Goal: Book appointment/travel/reservation

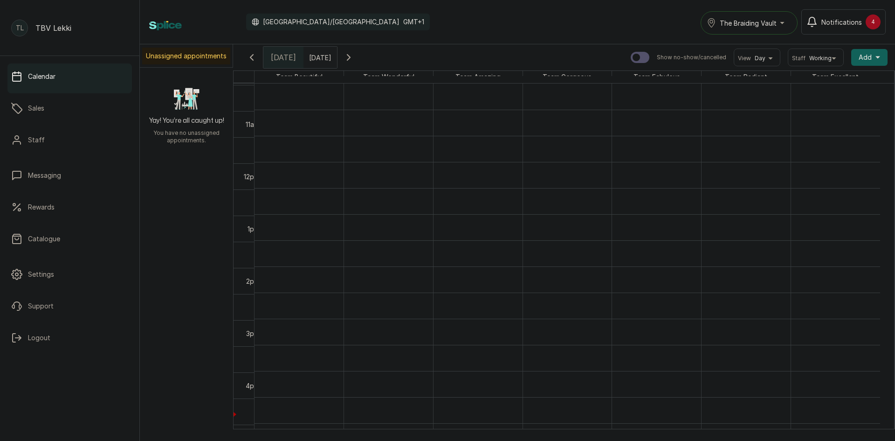
scroll to position [547, 0]
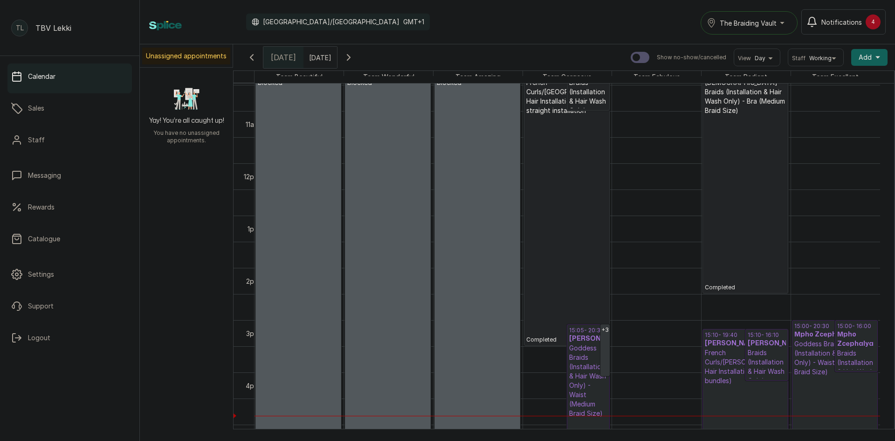
click at [354, 53] on icon "button" at bounding box center [348, 57] width 11 height 11
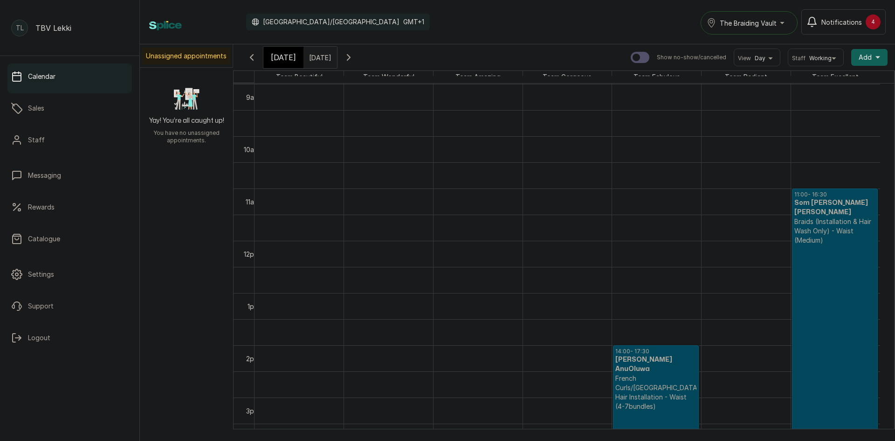
scroll to position [500, 0]
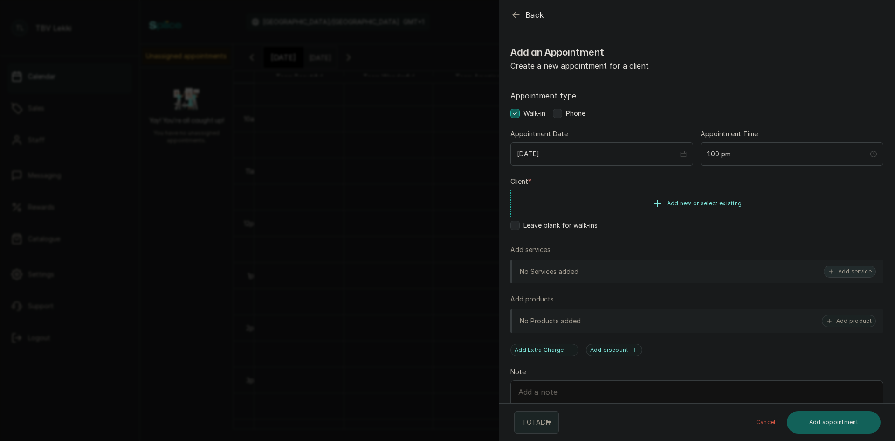
click at [848, 271] on button "Add service" at bounding box center [850, 271] width 52 height 12
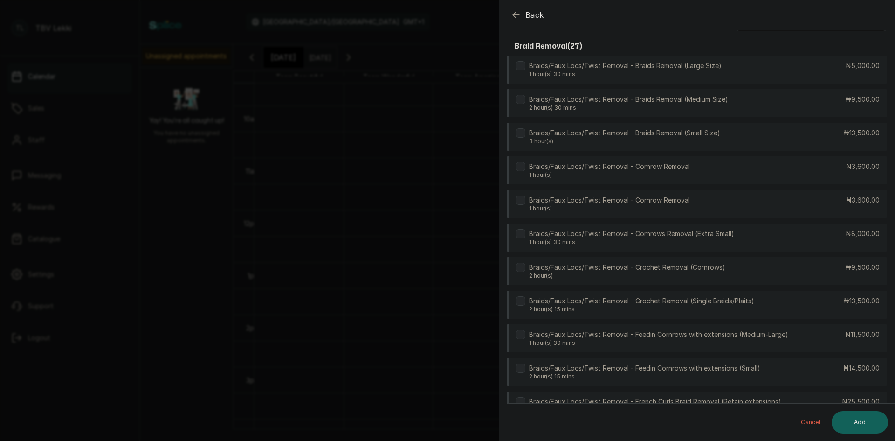
scroll to position [0, 0]
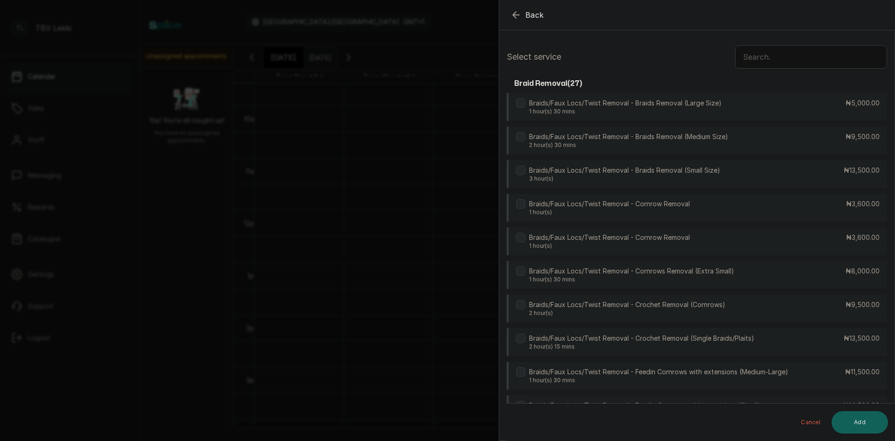
click at [775, 60] on input "text" at bounding box center [811, 56] width 152 height 23
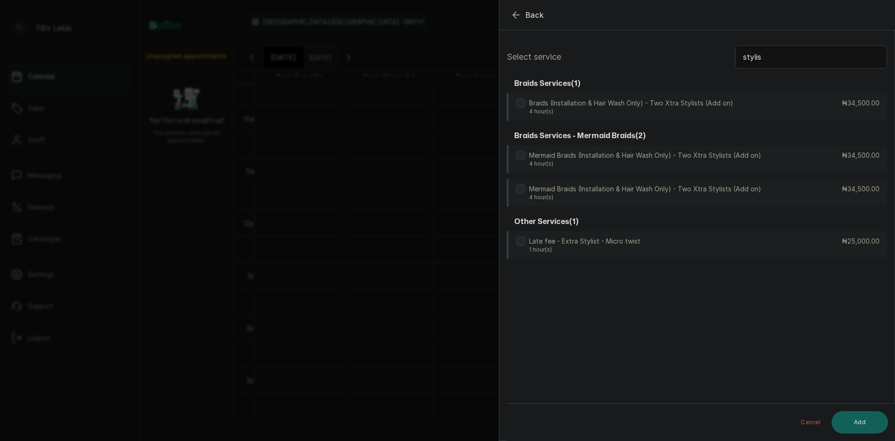
type input "stylis"
click at [519, 15] on icon "button" at bounding box center [516, 14] width 11 height 11
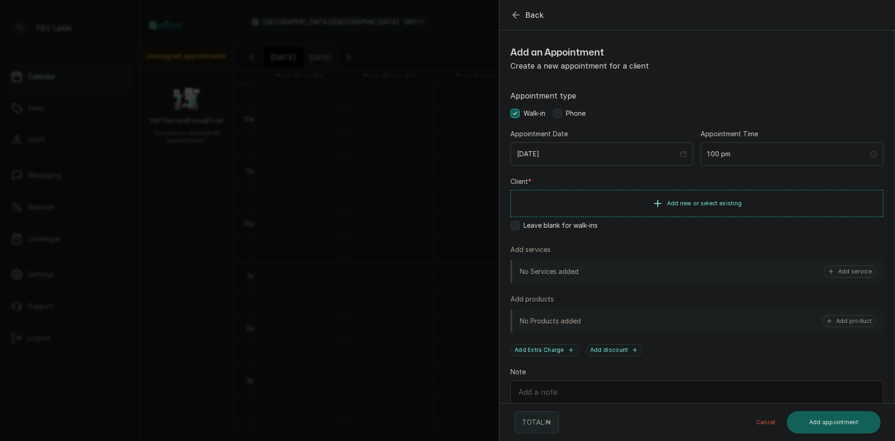
click at [515, 19] on icon "button" at bounding box center [516, 14] width 11 height 11
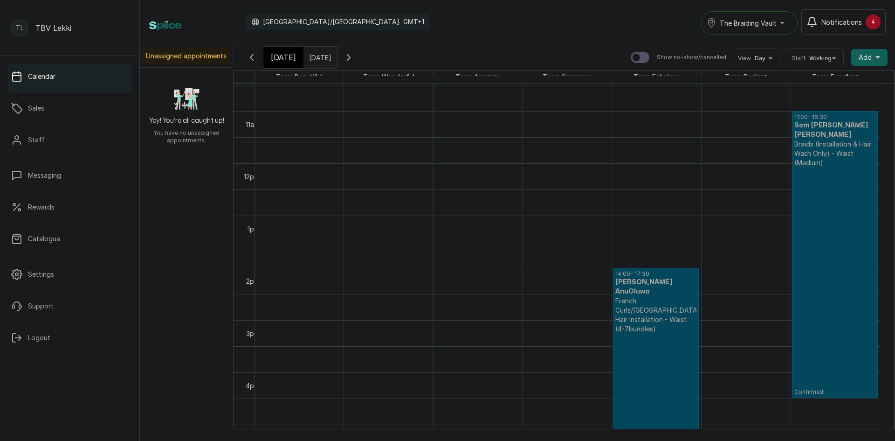
scroll to position [594, 0]
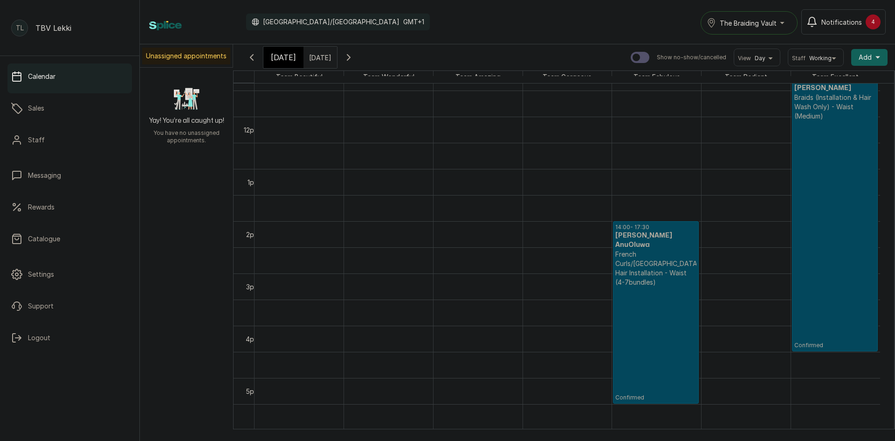
click at [350, 59] on icon "button" at bounding box center [348, 58] width 3 height 6
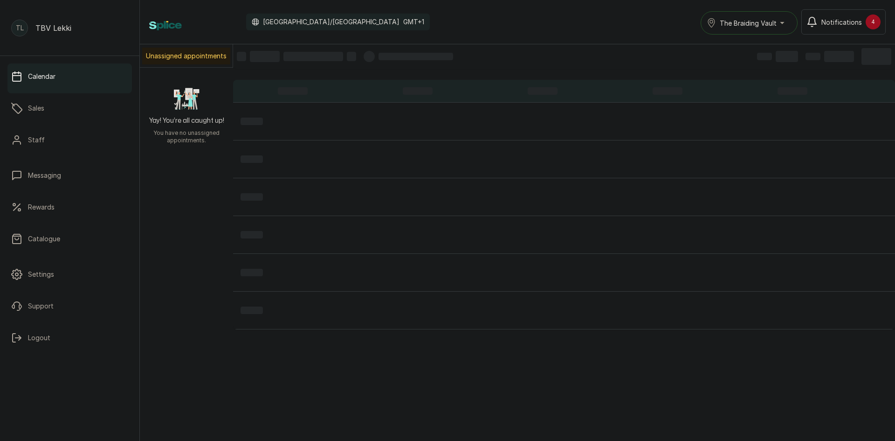
scroll to position [314, 0]
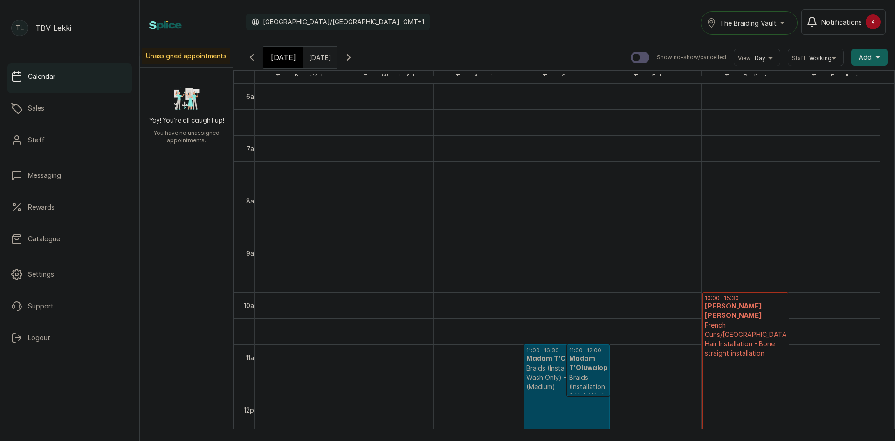
click at [248, 56] on icon "button" at bounding box center [251, 57] width 11 height 11
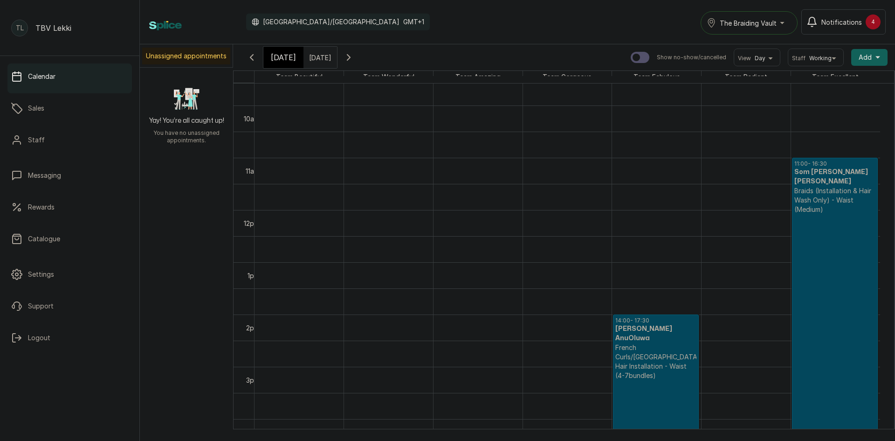
scroll to position [547, 0]
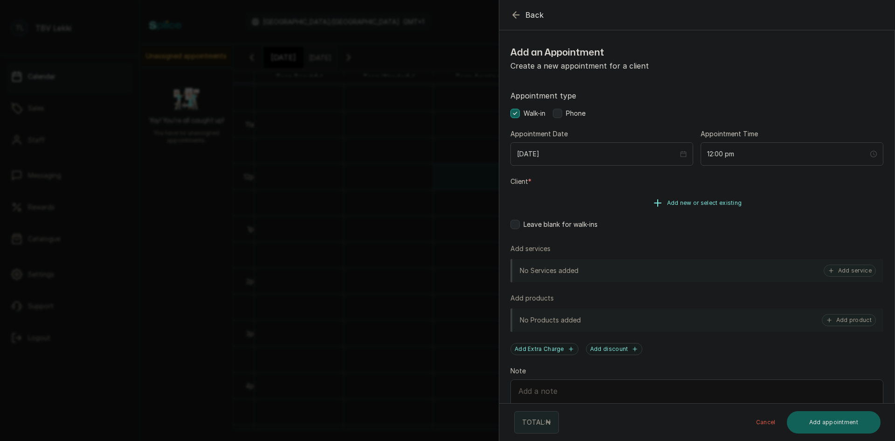
click at [708, 204] on span "Add new or select existing" at bounding box center [704, 202] width 75 height 7
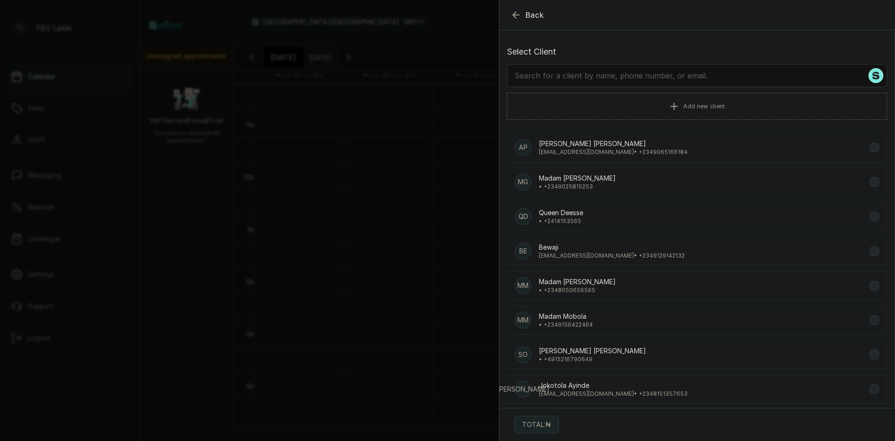
click at [688, 82] on input "text" at bounding box center [697, 75] width 380 height 23
type input "eni ade"
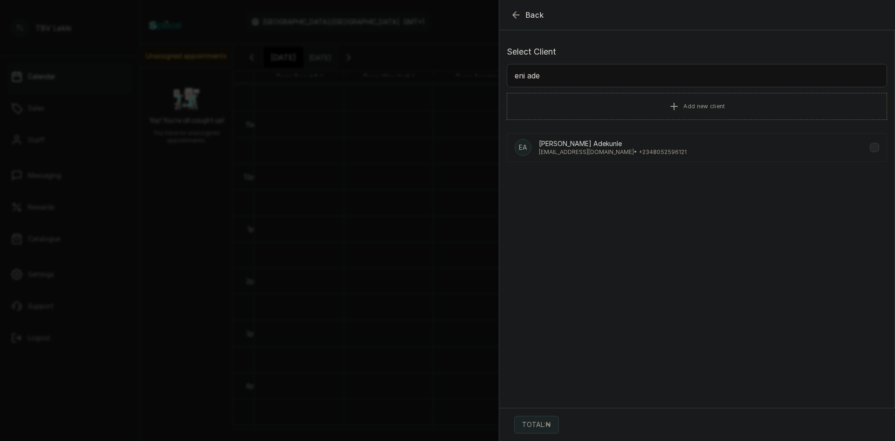
click at [622, 146] on p "Eni [PERSON_NAME]" at bounding box center [613, 143] width 148 height 9
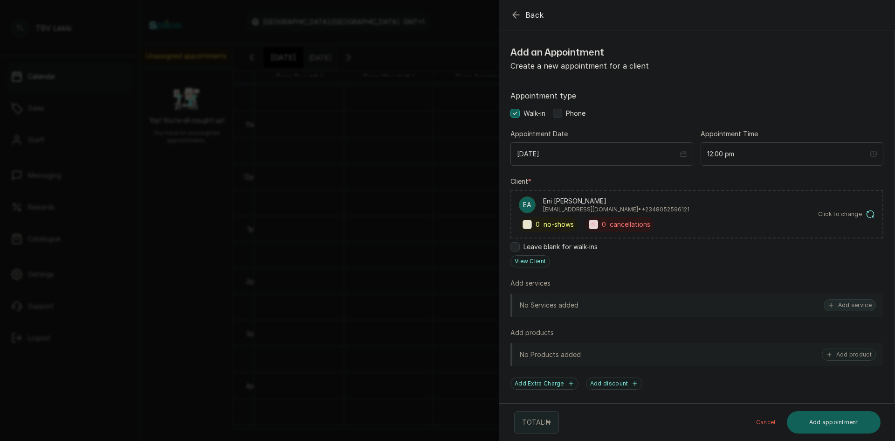
click at [836, 304] on button "Add service" at bounding box center [850, 305] width 52 height 12
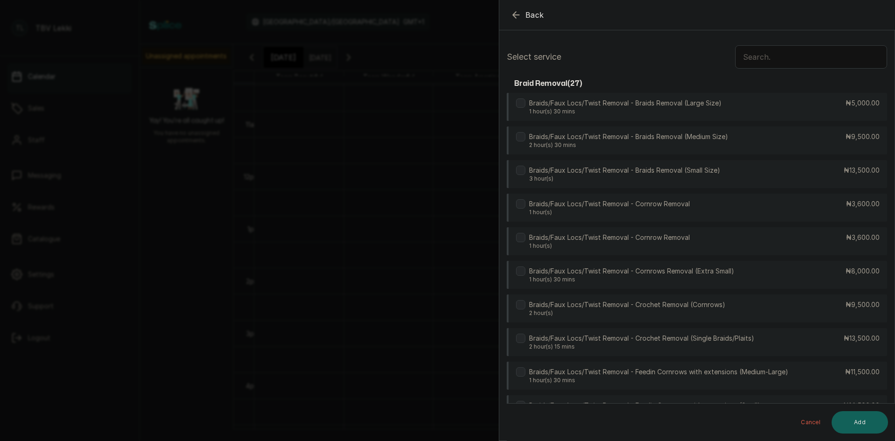
click at [753, 57] on input "text" at bounding box center [811, 56] width 152 height 23
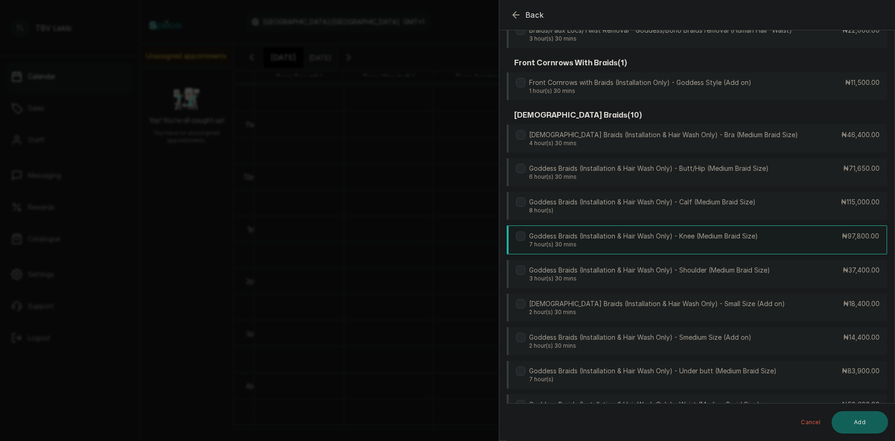
scroll to position [187, 0]
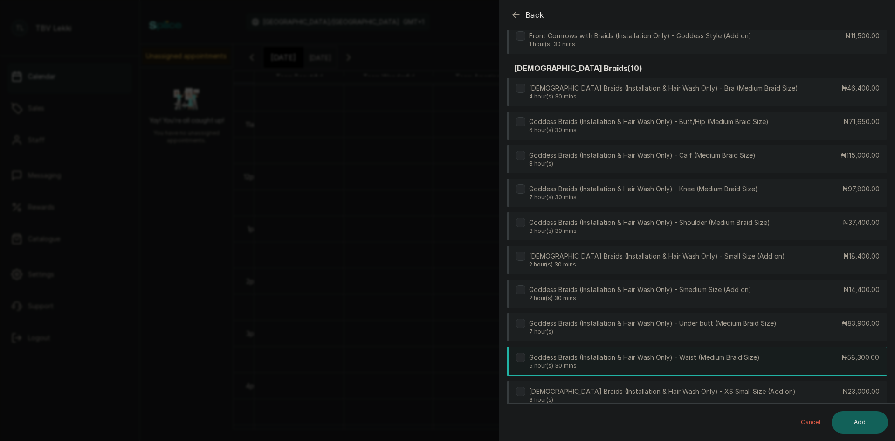
type input "godd"
click at [767, 353] on div "Goddess Braids (Installation & Hair Wash Only) - Waist (Medium Braid Size) 5 ho…" at bounding box center [697, 360] width 380 height 29
click at [859, 425] on button "Add" at bounding box center [860, 422] width 56 height 22
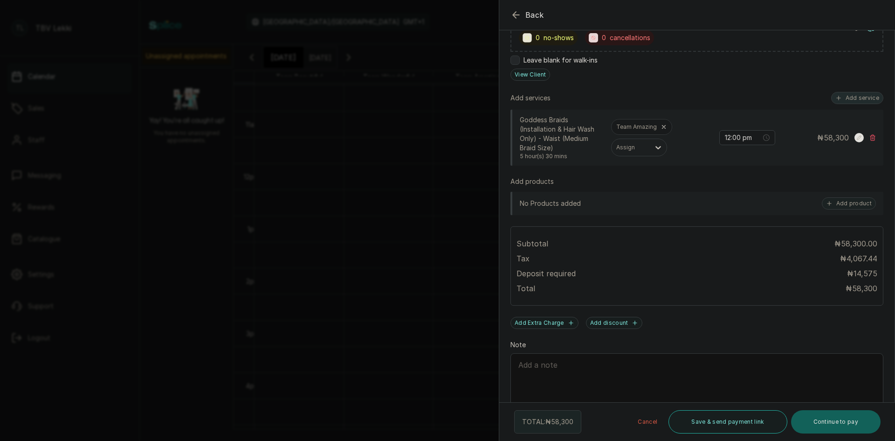
click at [851, 96] on button "Add service" at bounding box center [857, 98] width 52 height 12
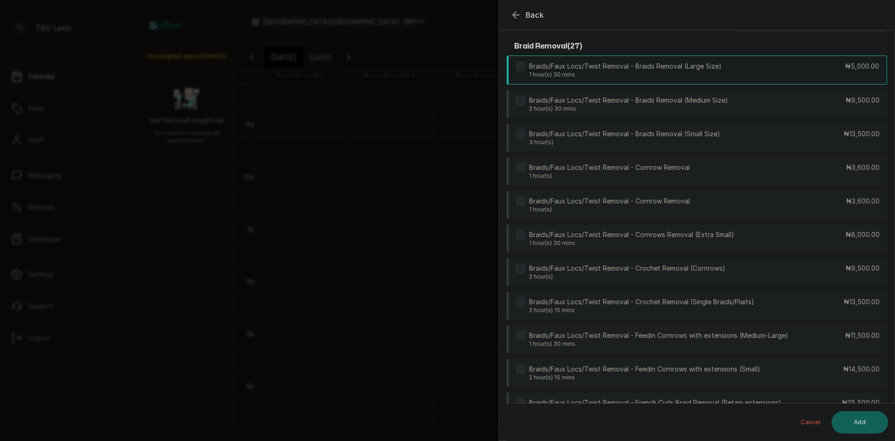
scroll to position [0, 0]
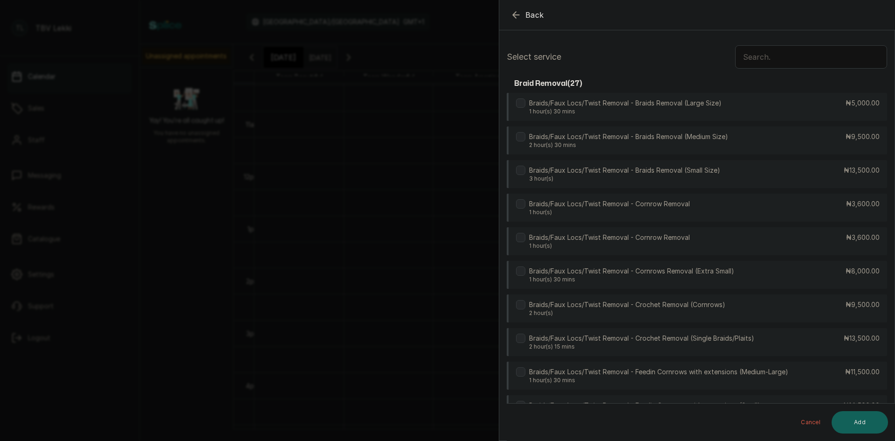
click at [748, 55] on input "text" at bounding box center [811, 56] width 152 height 23
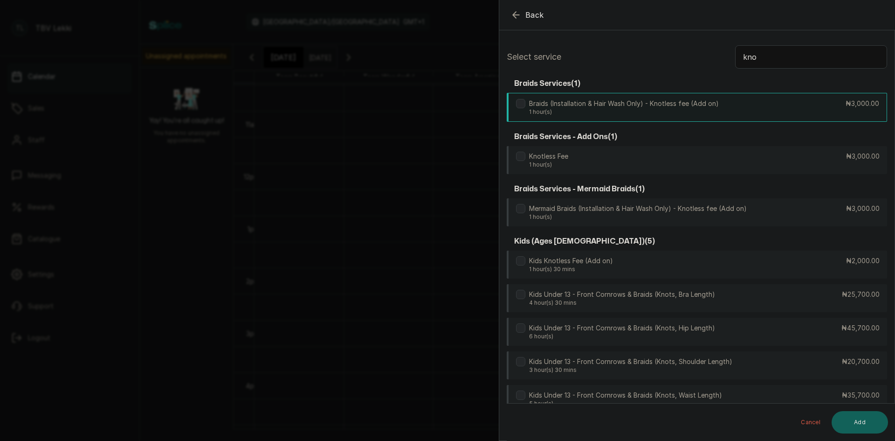
type input "kno"
click at [725, 98] on div "Braids (Installation & Hair Wash Only) - Knotless fee (Add on) 1 hour(s) ₦3,000…" at bounding box center [697, 107] width 380 height 29
click at [873, 421] on button "Add" at bounding box center [860, 422] width 56 height 22
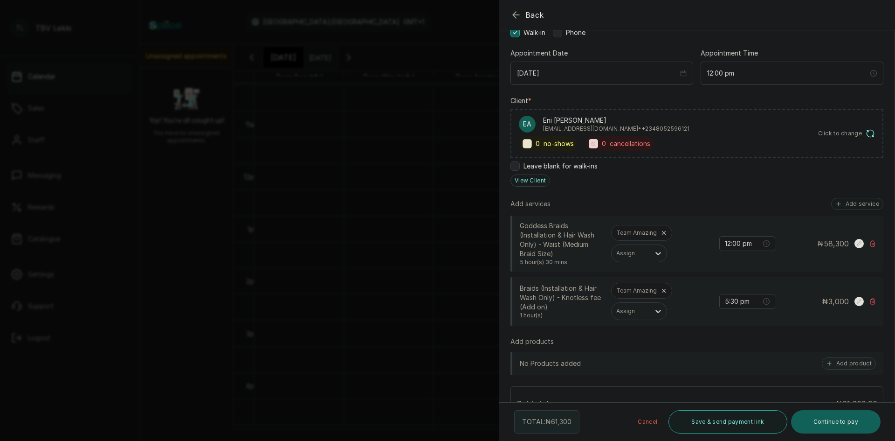
scroll to position [93, 0]
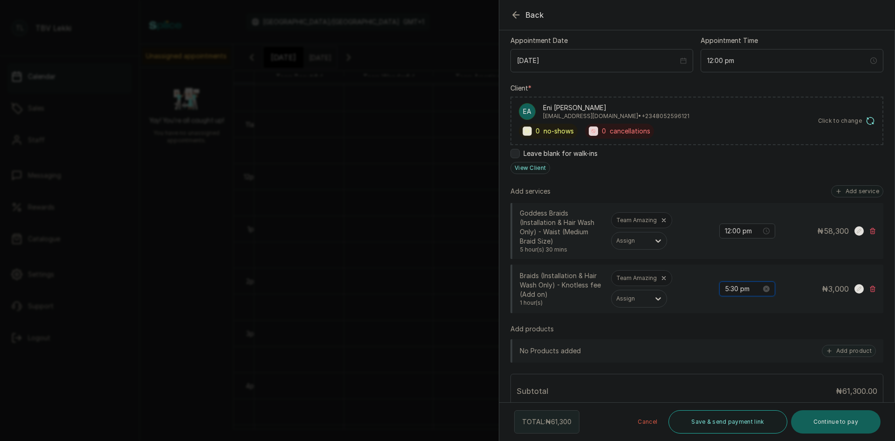
click at [727, 287] on input "5:30 pm" at bounding box center [743, 288] width 36 height 10
click at [726, 304] on div "12" at bounding box center [725, 307] width 22 height 13
click at [752, 304] on div "00" at bounding box center [752, 303] width 22 height 13
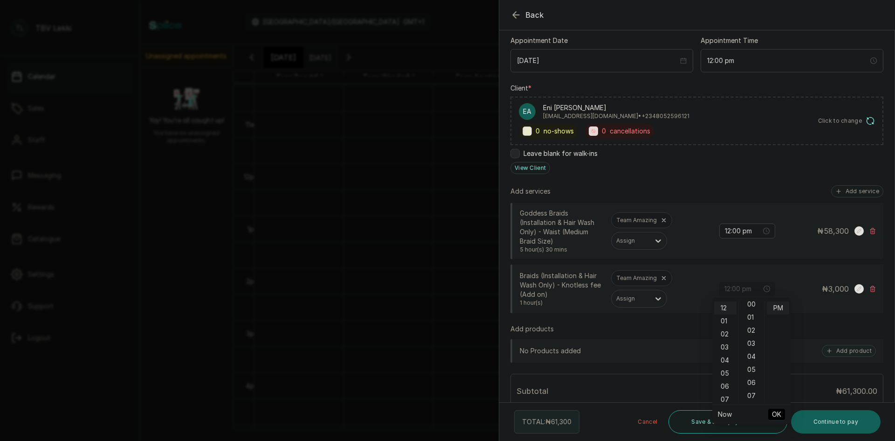
scroll to position [0, 0]
type input "12:00 pm"
click at [777, 416] on span "OK" at bounding box center [776, 414] width 9 height 18
click at [844, 188] on button "Add service" at bounding box center [857, 191] width 52 height 12
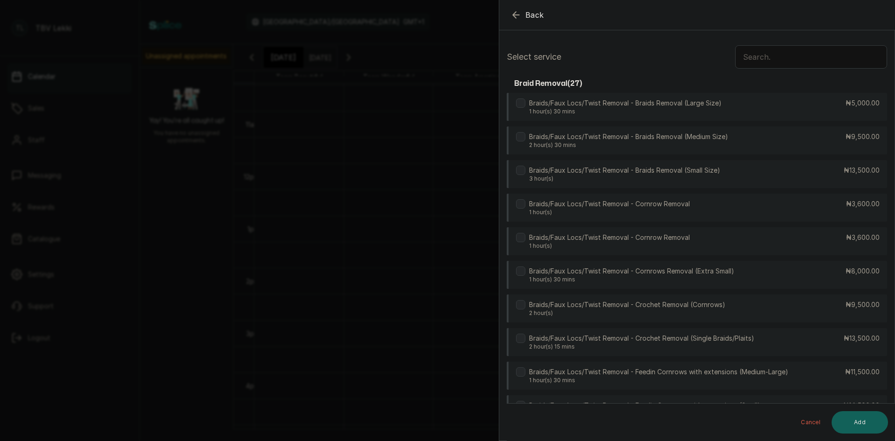
click at [775, 47] on input "text" at bounding box center [811, 56] width 152 height 23
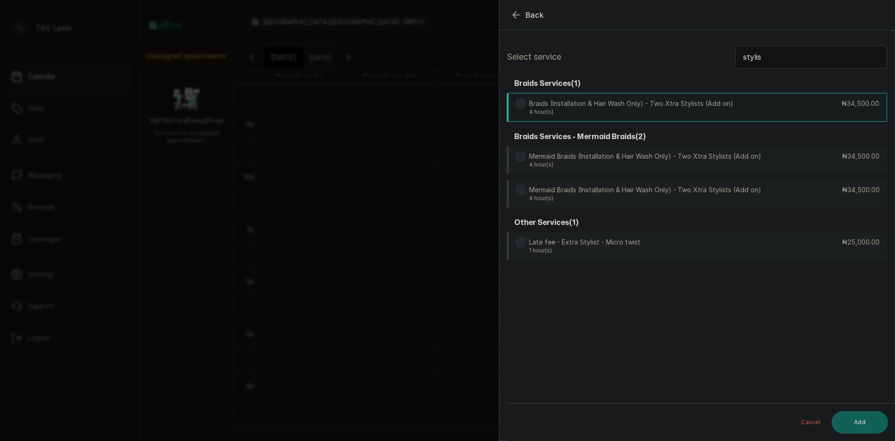
type input "stylis"
click at [786, 113] on div "Braids (Installation & Hair Wash Only) - Two Xtra Stylists (Add on) 4 hour(s) ₦…" at bounding box center [697, 107] width 380 height 29
click at [857, 426] on button "Add" at bounding box center [860, 422] width 56 height 22
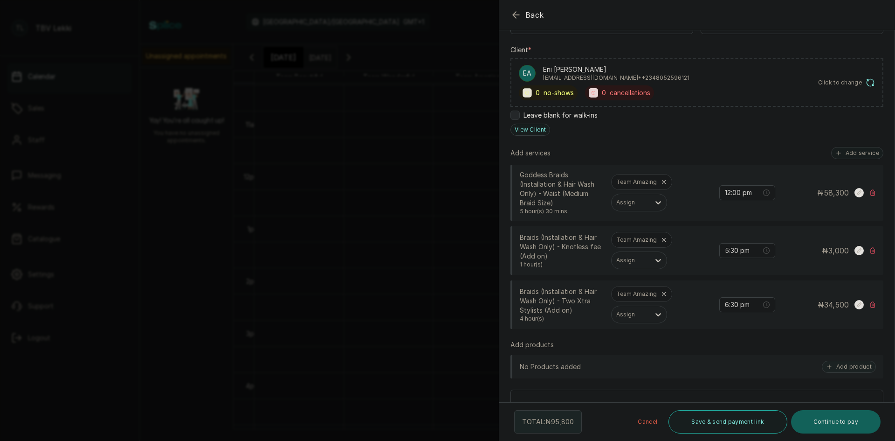
scroll to position [140, 0]
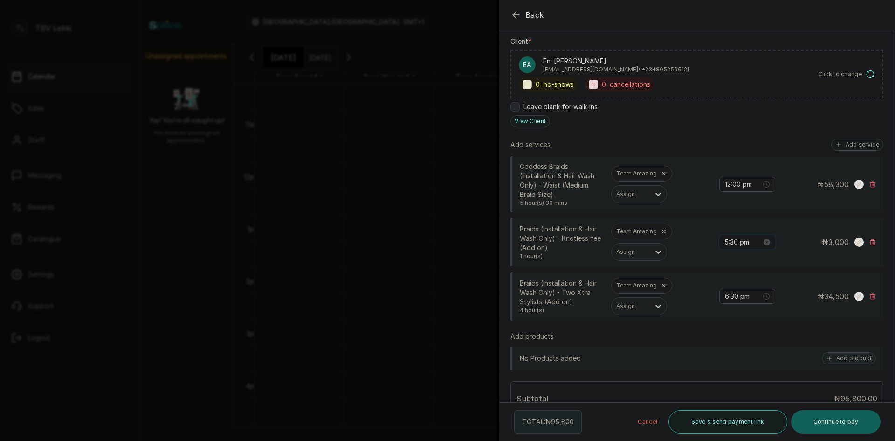
click at [729, 242] on input "5:30 pm" at bounding box center [743, 242] width 37 height 10
click at [725, 261] on div "12" at bounding box center [725, 261] width 22 height 13
click at [752, 258] on div "00" at bounding box center [752, 261] width 22 height 13
type input "12:00 pm"
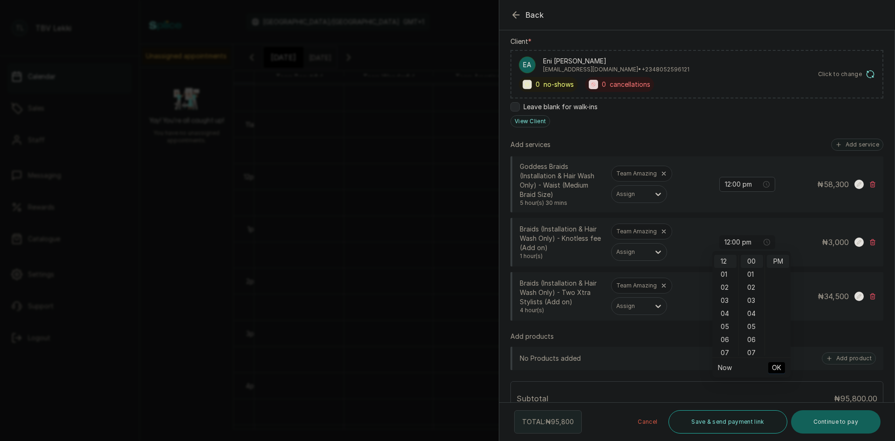
click at [775, 368] on span "OK" at bounding box center [776, 368] width 9 height 18
click at [725, 296] on input "6:30 pm" at bounding box center [743, 296] width 37 height 10
click at [727, 314] on div "12" at bounding box center [725, 315] width 22 height 13
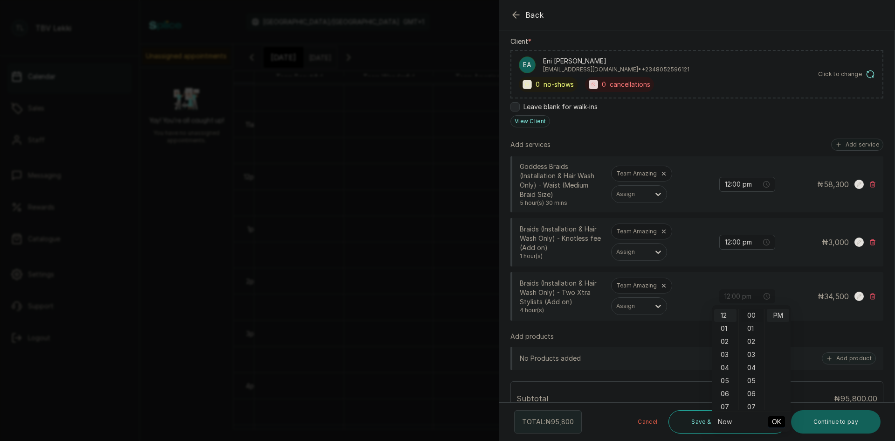
click at [749, 313] on div "00" at bounding box center [752, 315] width 22 height 13
type input "12:00 pm"
click at [779, 423] on span "OK" at bounding box center [776, 422] width 9 height 18
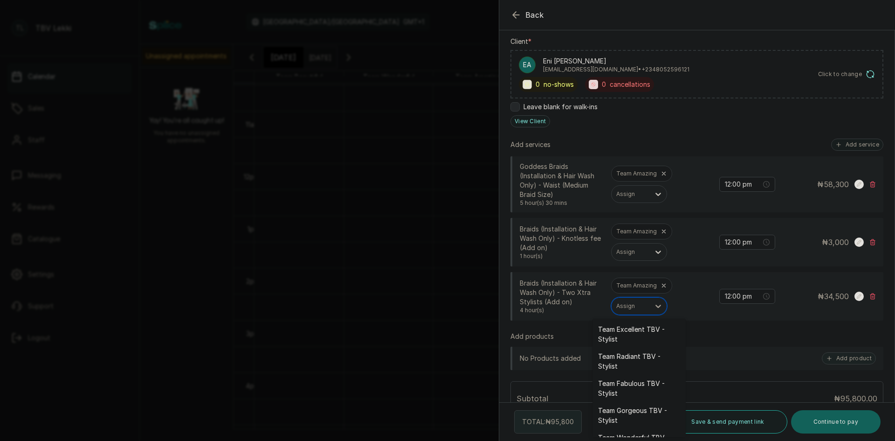
click at [649, 306] on div "Assign" at bounding box center [631, 306] width 38 height 12
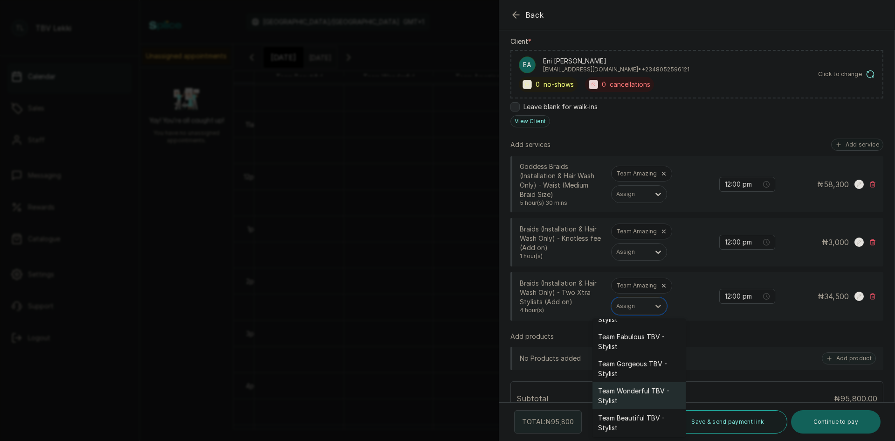
scroll to position [0, 0]
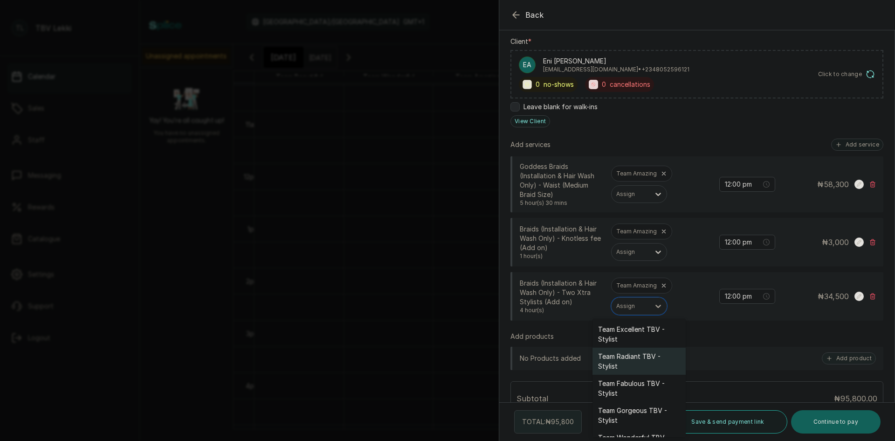
click at [650, 364] on div "Team Radiant TBV - Stylist" at bounding box center [639, 360] width 93 height 27
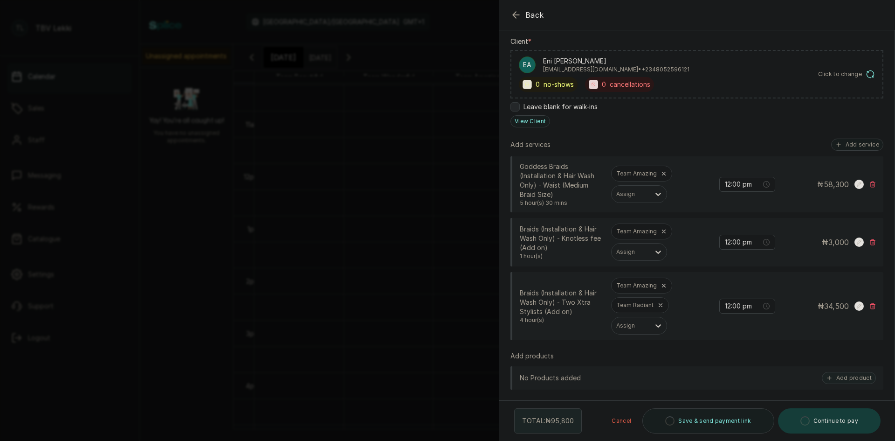
click at [663, 284] on icon at bounding box center [664, 285] width 7 height 7
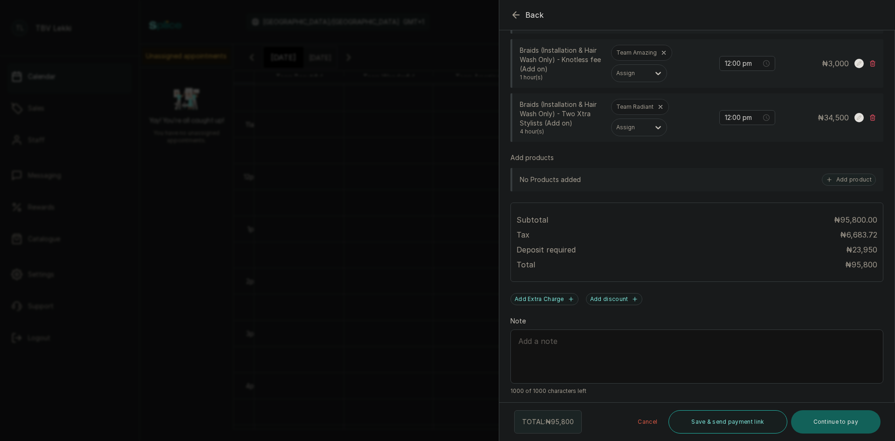
scroll to position [321, 0]
click at [714, 428] on button "Save & send payment link" at bounding box center [728, 421] width 118 height 23
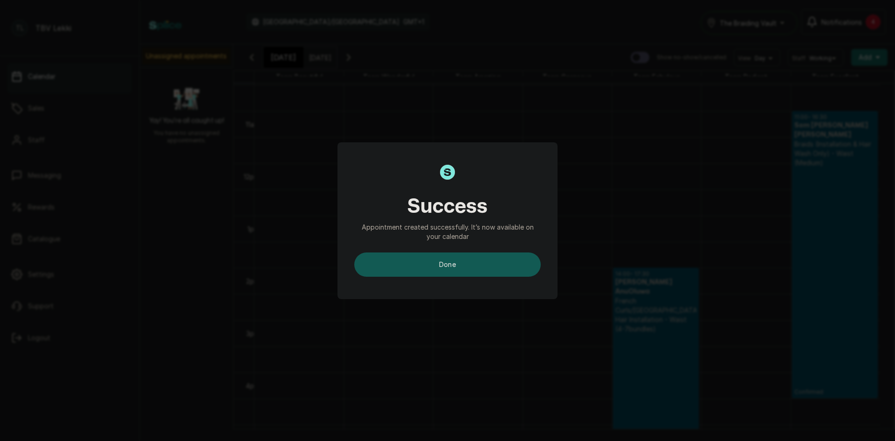
click at [514, 269] on button "done" at bounding box center [447, 264] width 187 height 24
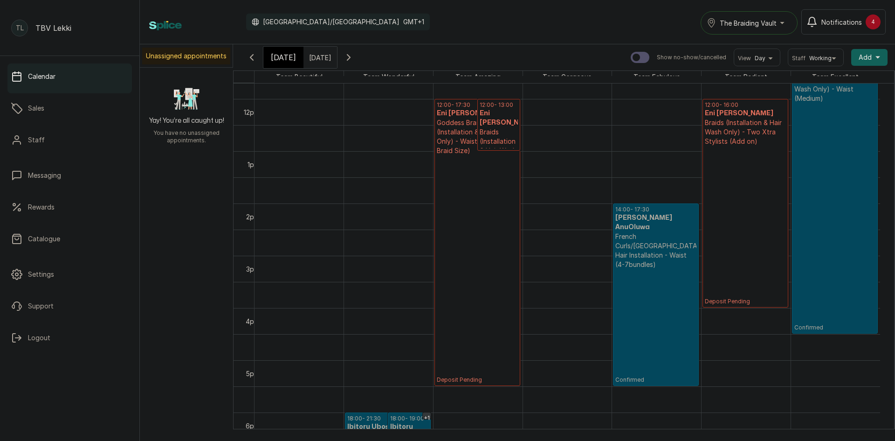
scroll to position [594, 0]
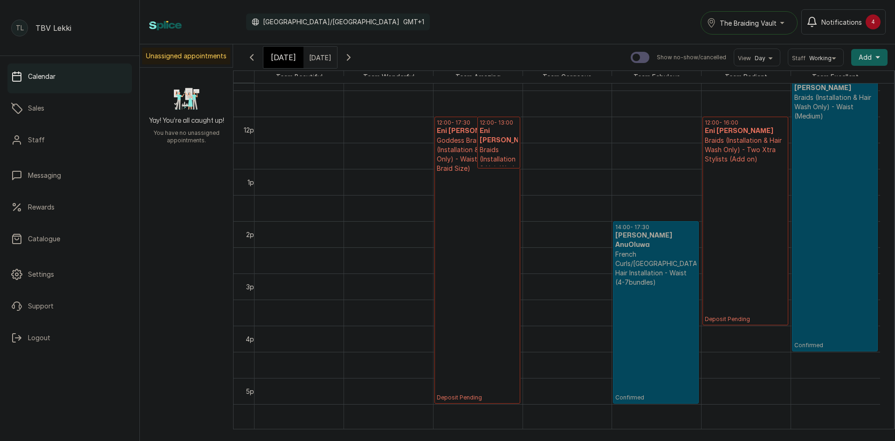
click at [274, 63] on div "[DATE]" at bounding box center [283, 57] width 40 height 21
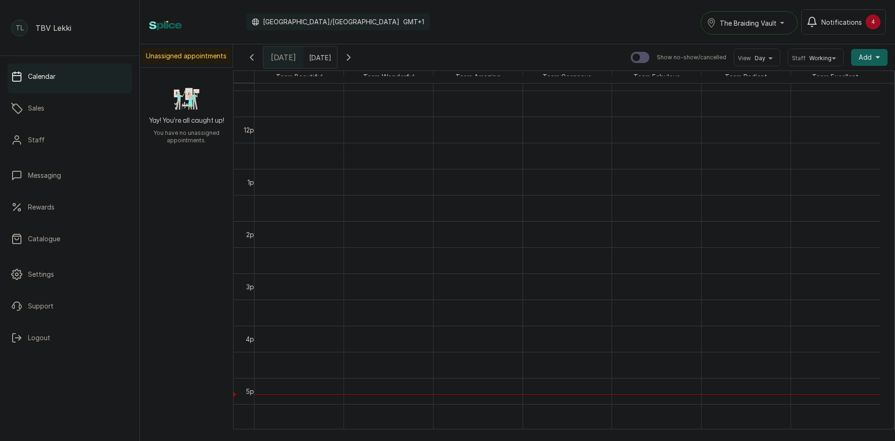
scroll to position [314, 0]
